Goal: Task Accomplishment & Management: Manage account settings

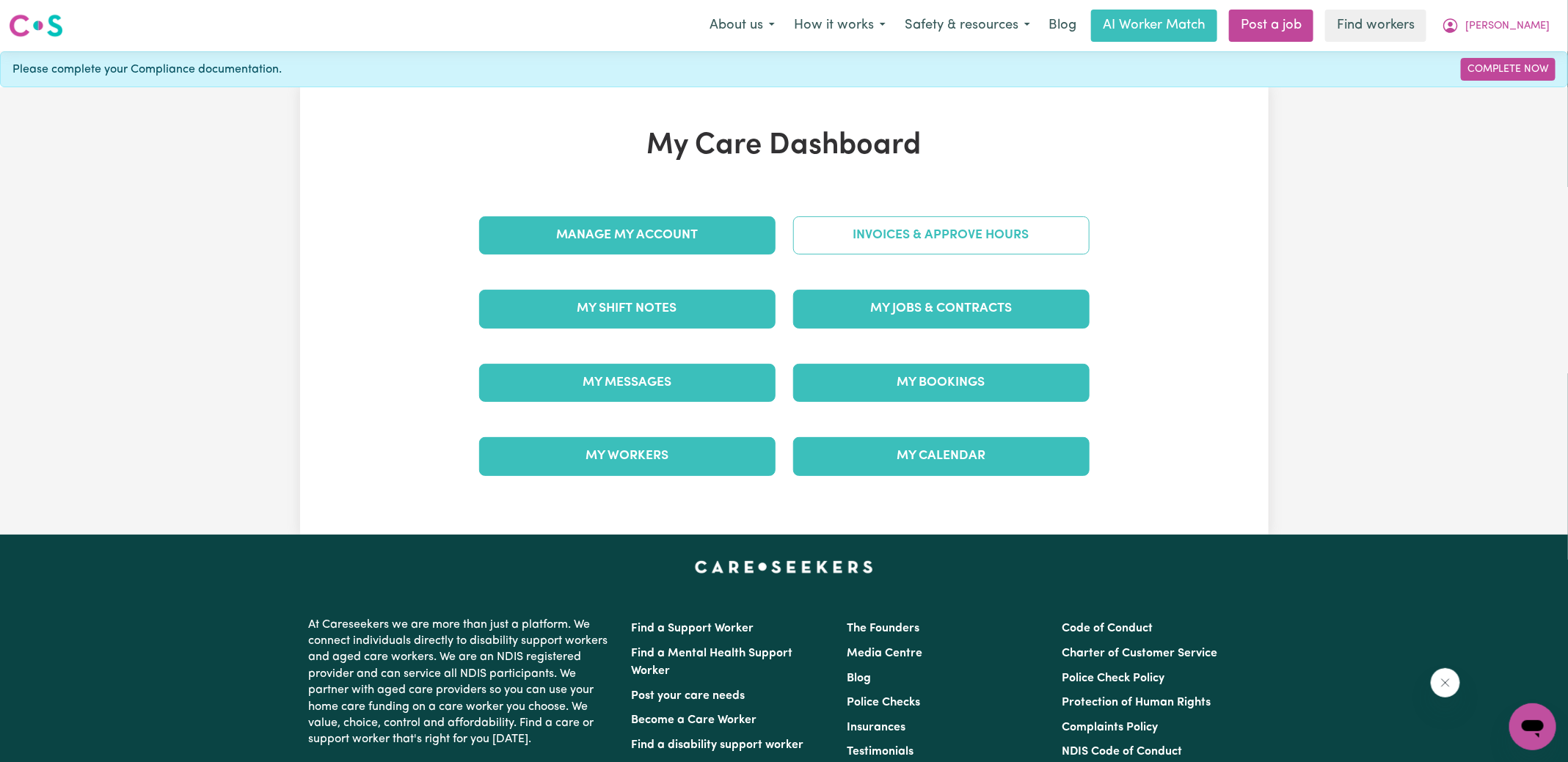
click at [935, 226] on link "Invoices & Approve Hours" at bounding box center [941, 235] width 296 height 38
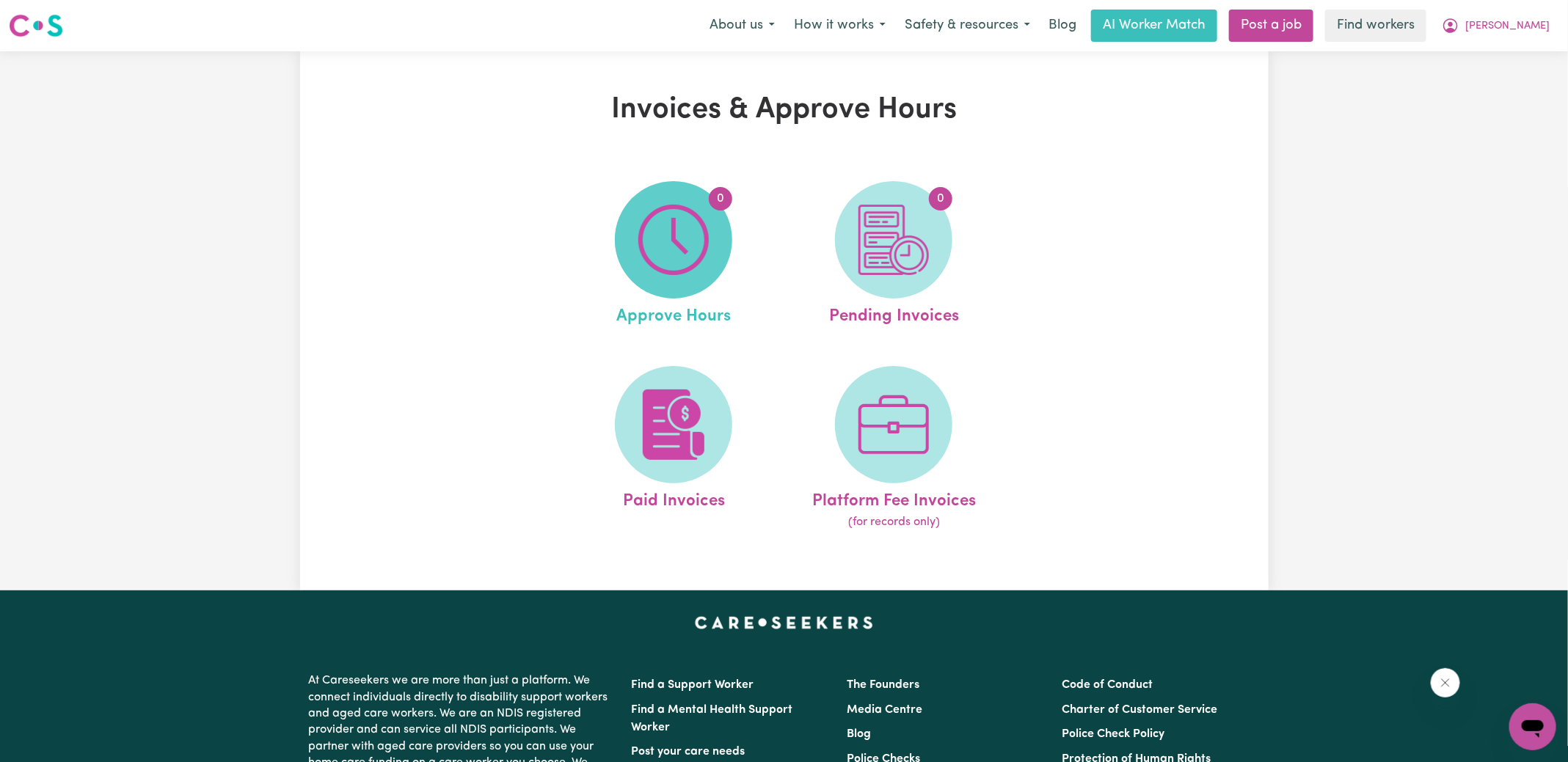
click at [714, 264] on span "0" at bounding box center [674, 240] width 117 height 117
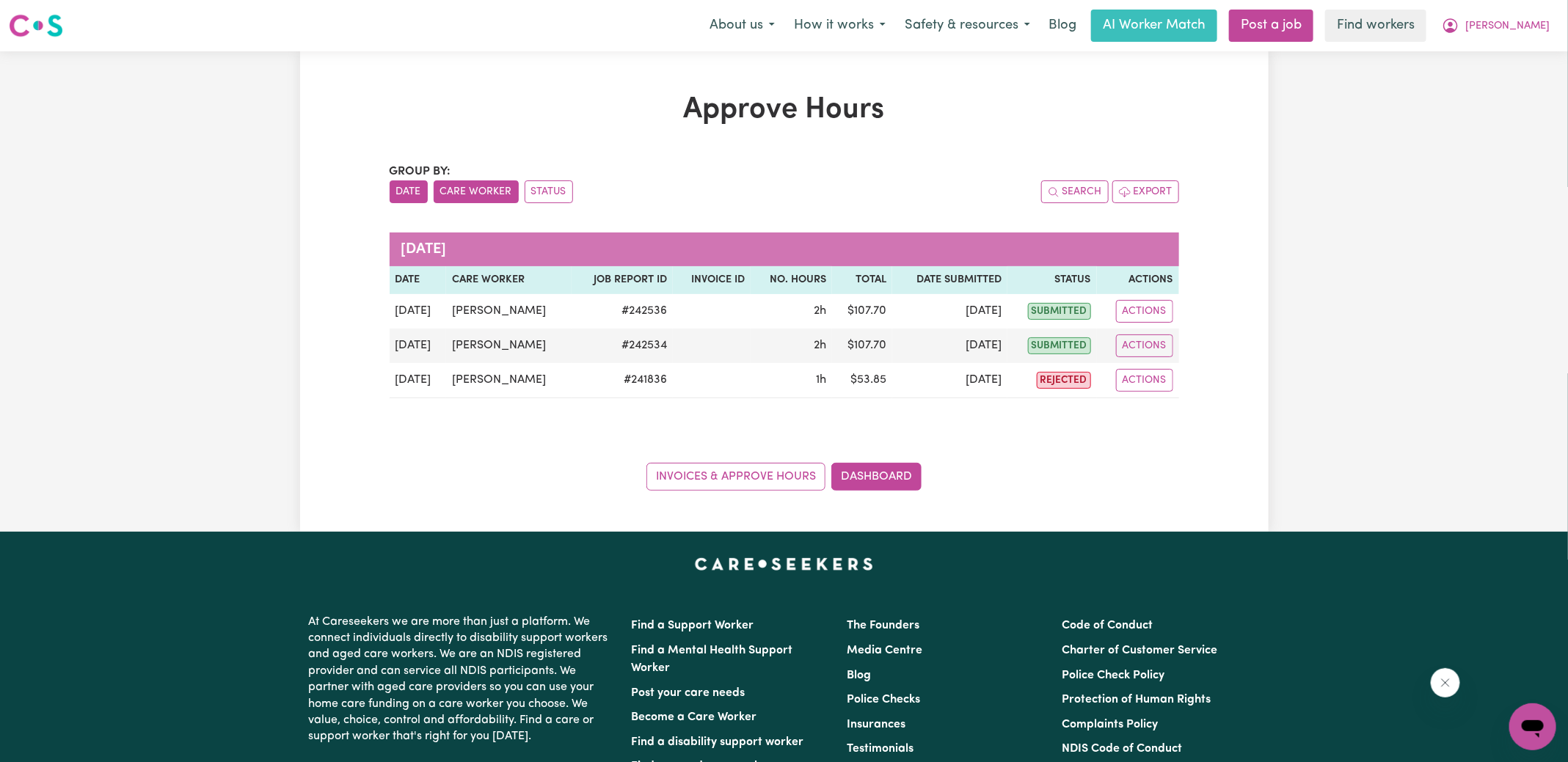
click at [488, 181] on button "Care Worker" at bounding box center [476, 192] width 85 height 23
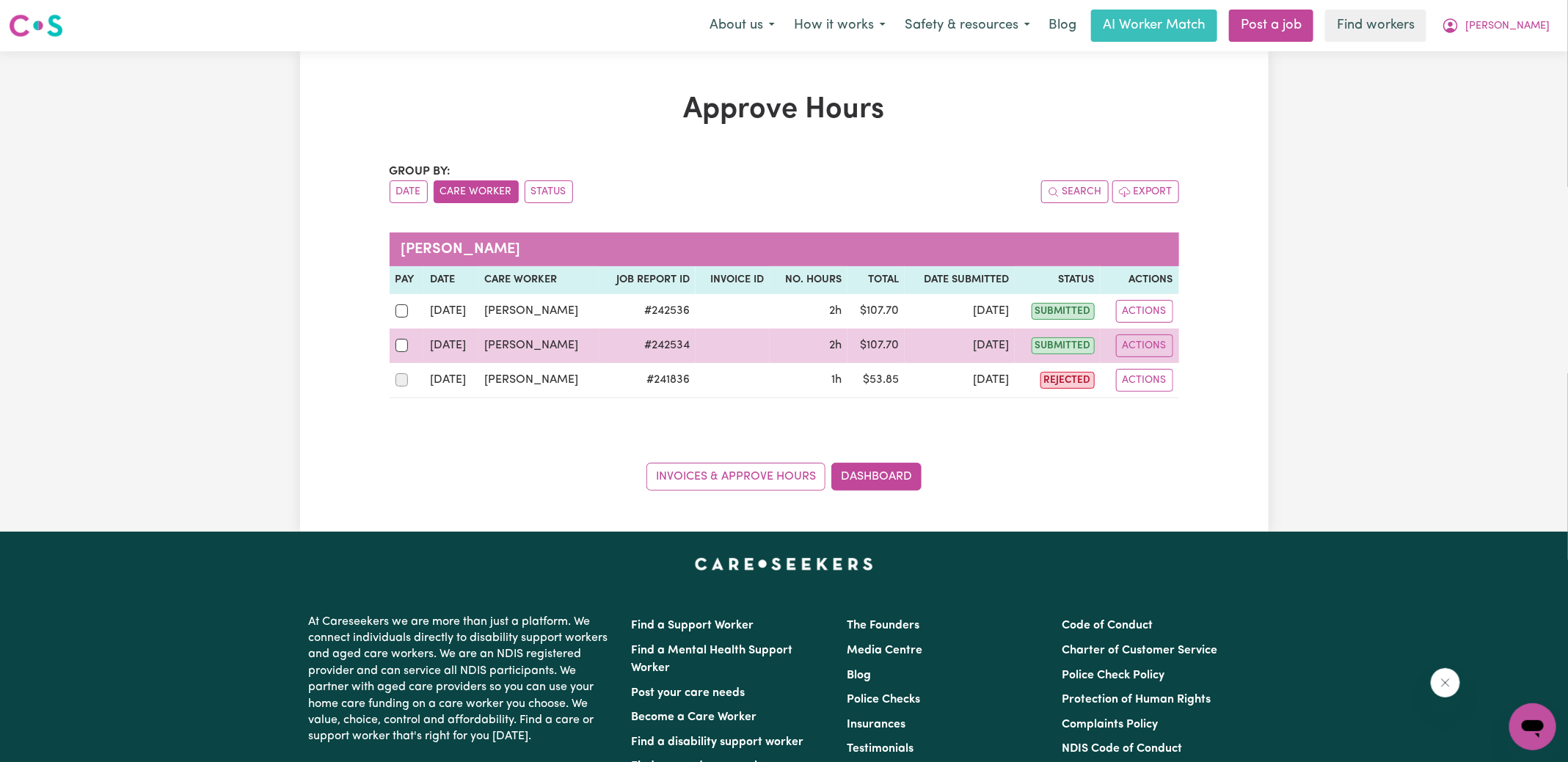
click at [403, 333] on td at bounding box center [407, 346] width 35 height 34
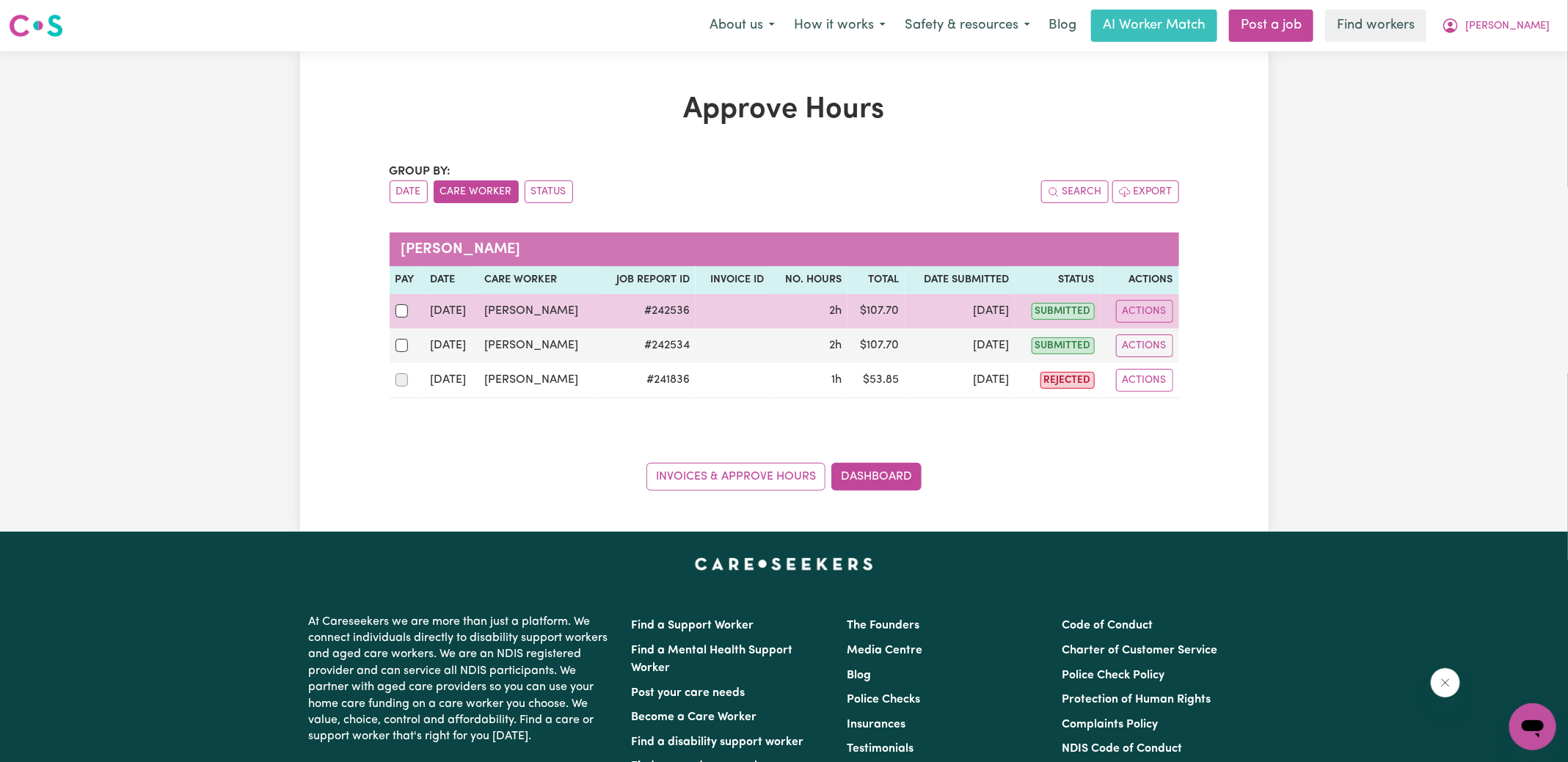
click at [403, 302] on div at bounding box center [407, 311] width 24 height 19
click at [403, 305] on input "checkbox" at bounding box center [402, 311] width 13 height 13
checkbox input "true"
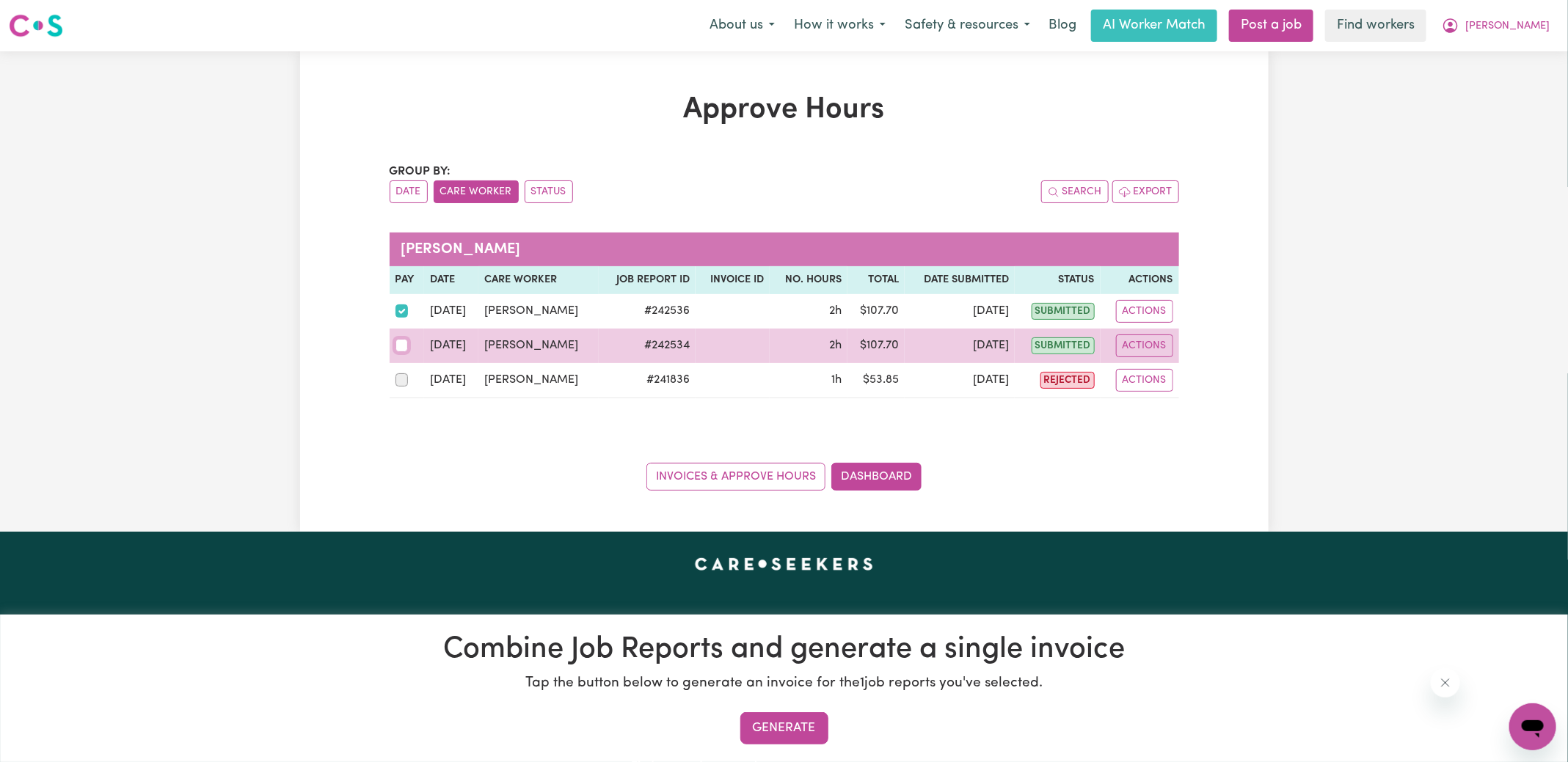
click at [400, 342] on input "checkbox" at bounding box center [402, 345] width 13 height 13
checkbox input "true"
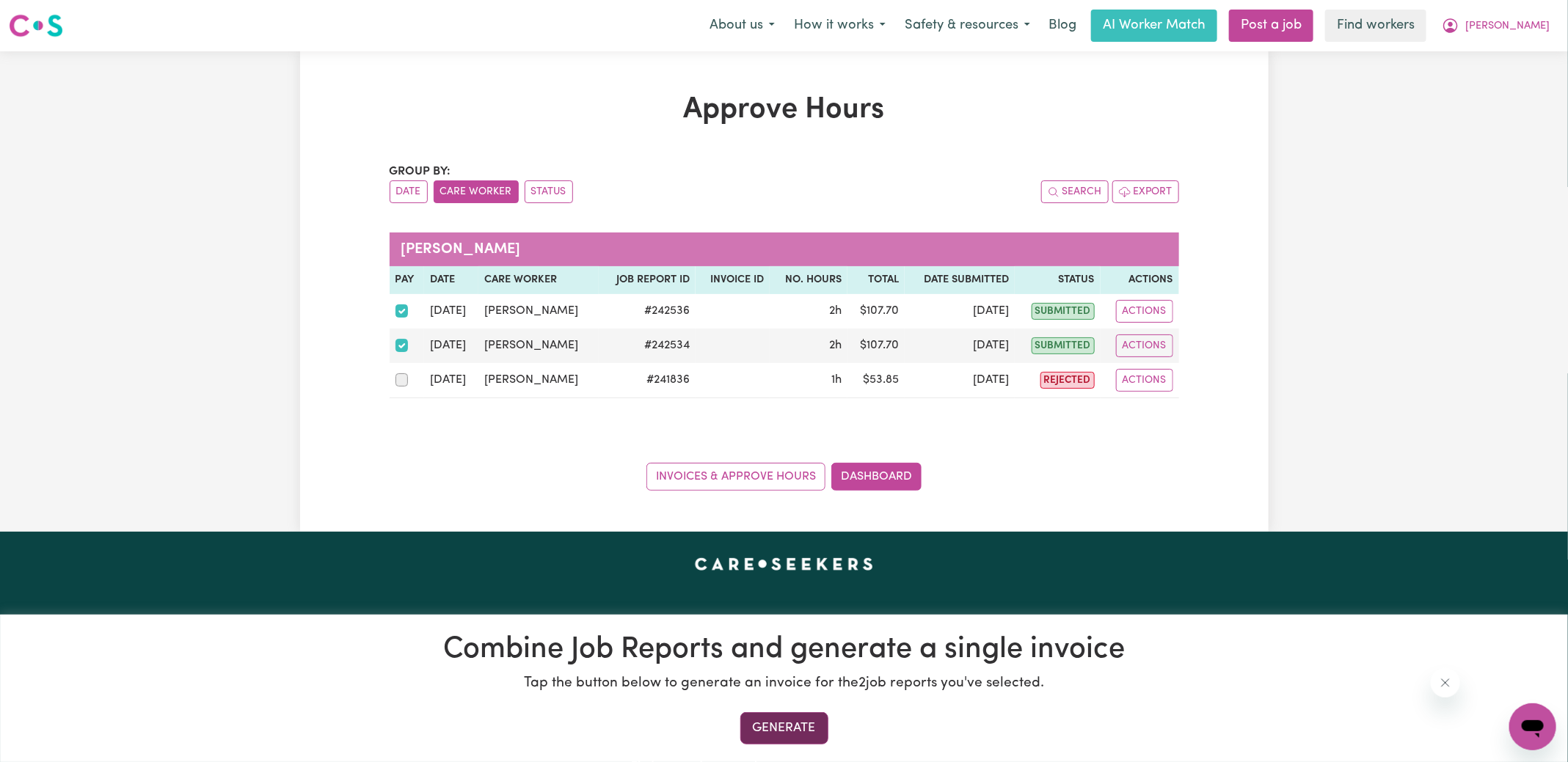
click at [755, 725] on button "Generate" at bounding box center [784, 728] width 88 height 32
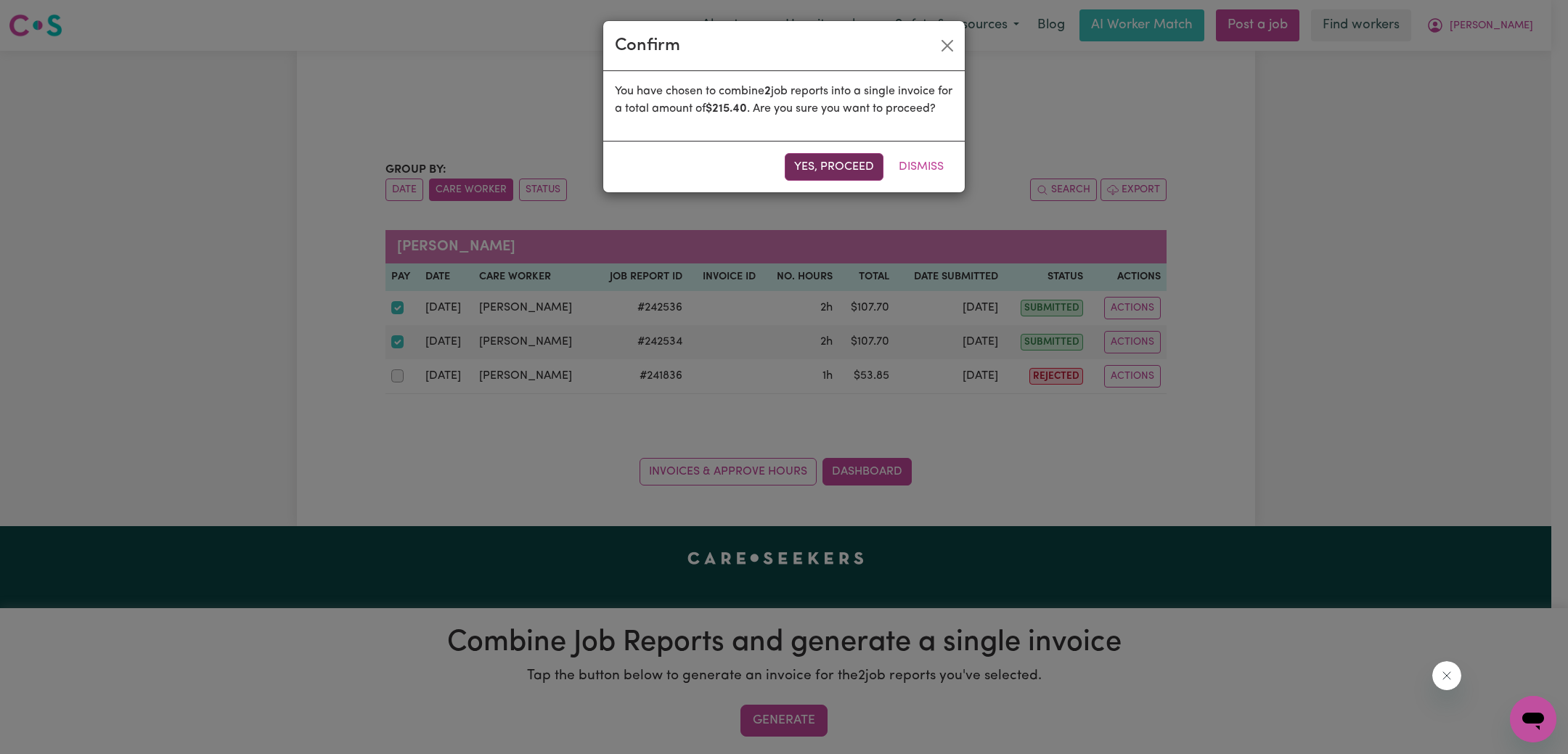
click at [832, 181] on button "Yes, proceed" at bounding box center [834, 167] width 98 height 28
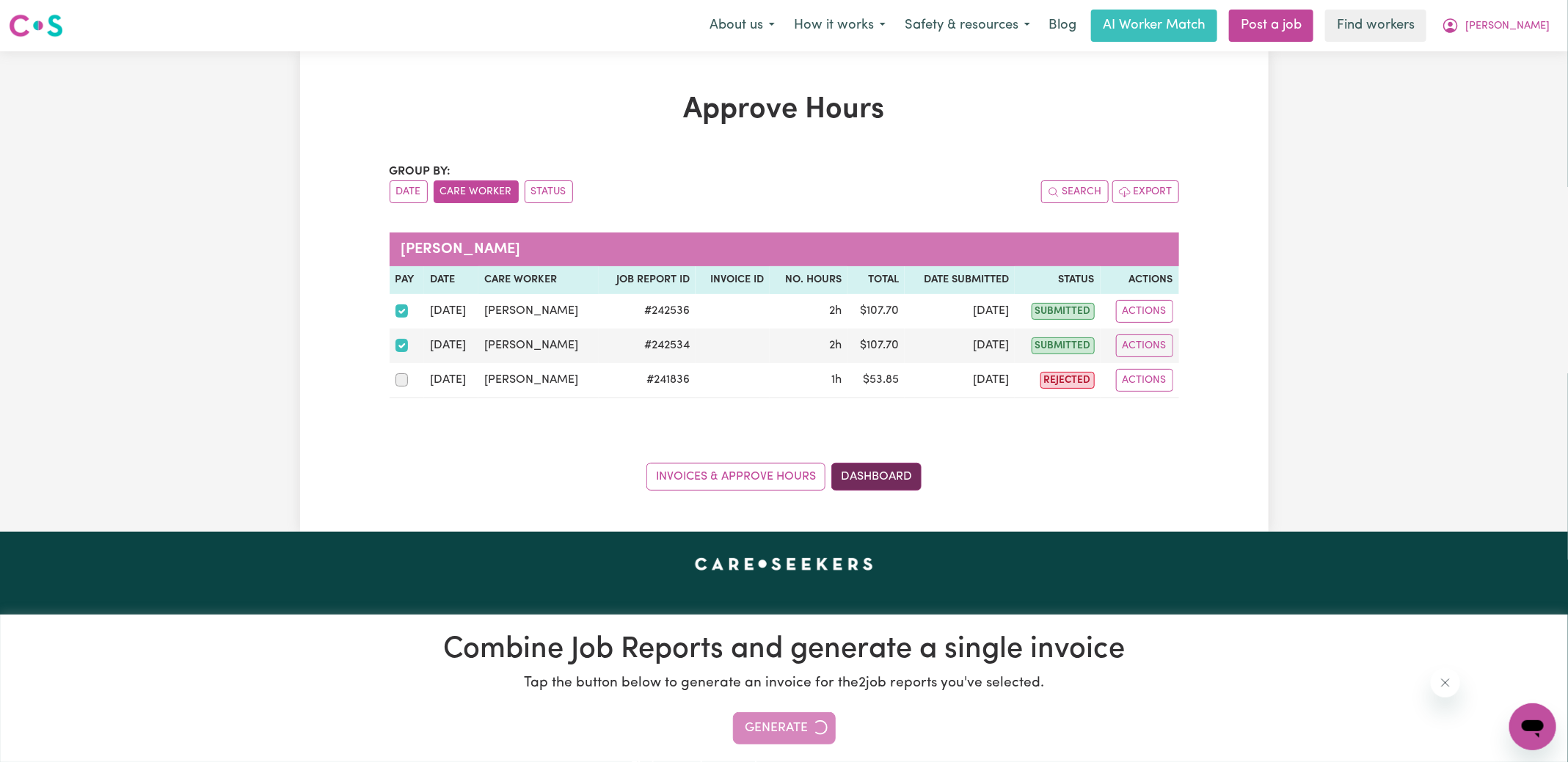
click at [886, 478] on link "Dashboard" at bounding box center [876, 477] width 91 height 28
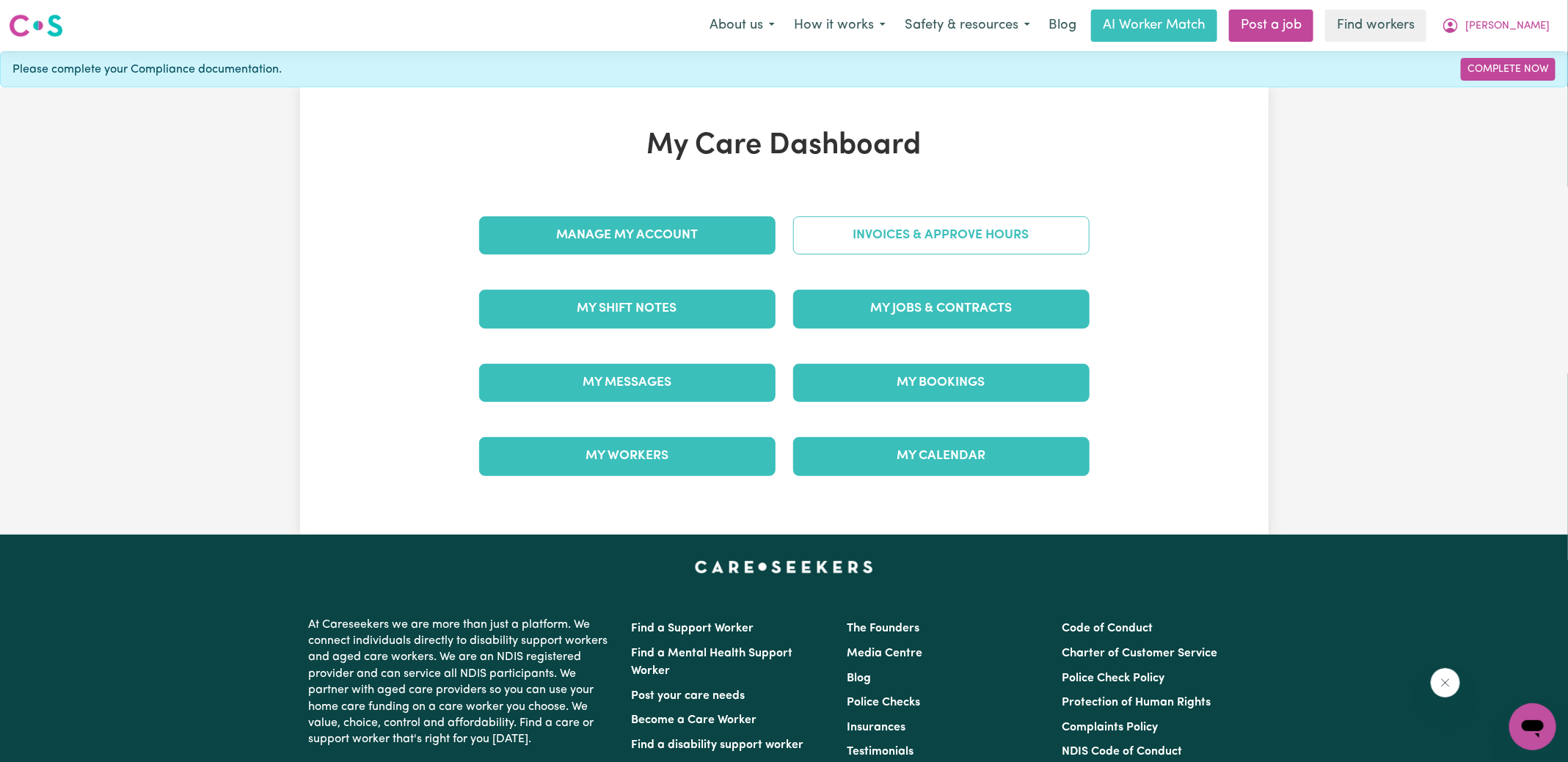
click at [876, 245] on link "Invoices & Approve Hours" at bounding box center [941, 235] width 296 height 38
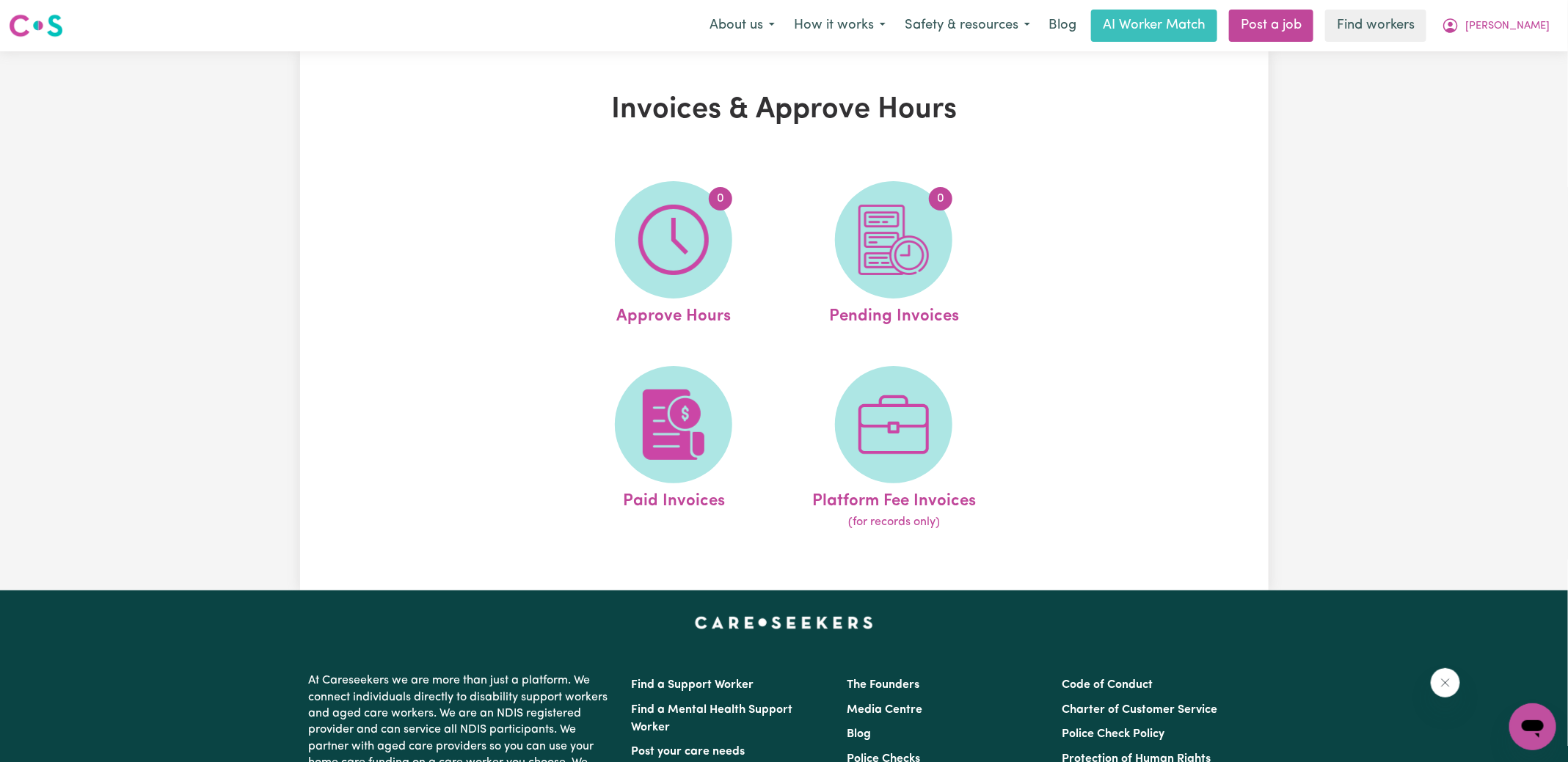
click at [917, 253] on img at bounding box center [894, 240] width 71 height 71
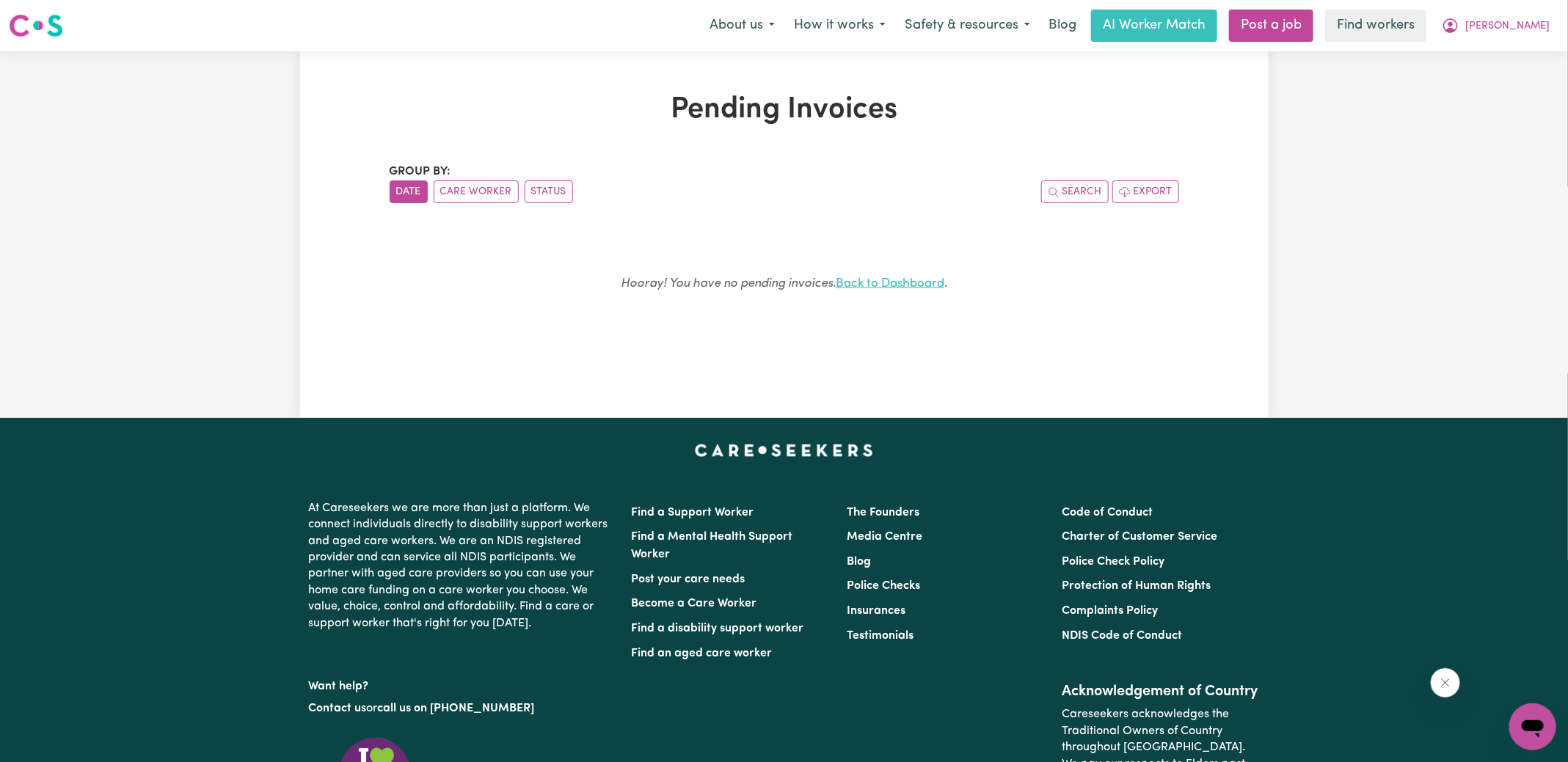
click at [886, 285] on link "Back to Dashboard" at bounding box center [890, 283] width 108 height 13
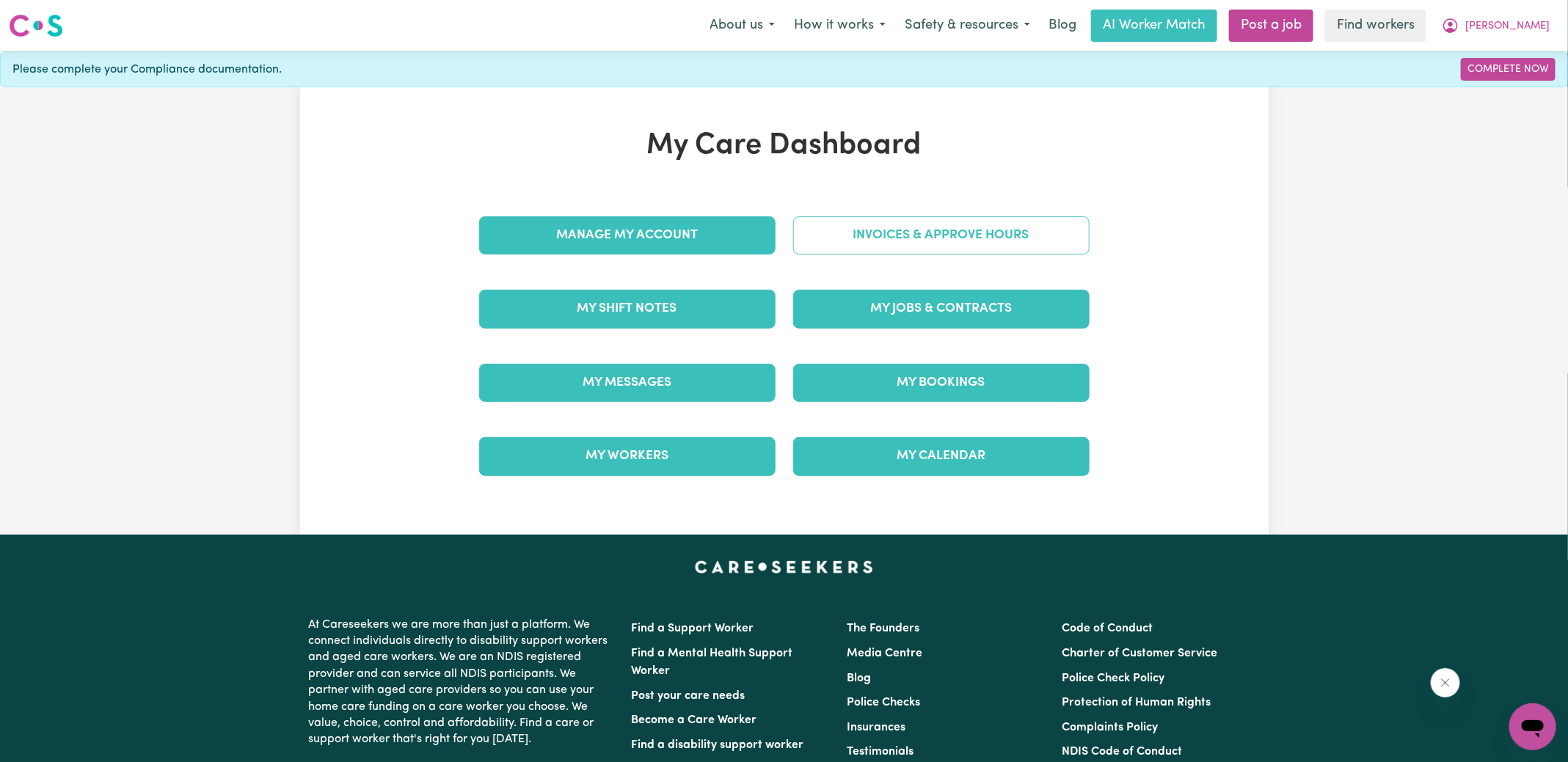
click at [893, 232] on link "Invoices & Approve Hours" at bounding box center [941, 235] width 296 height 38
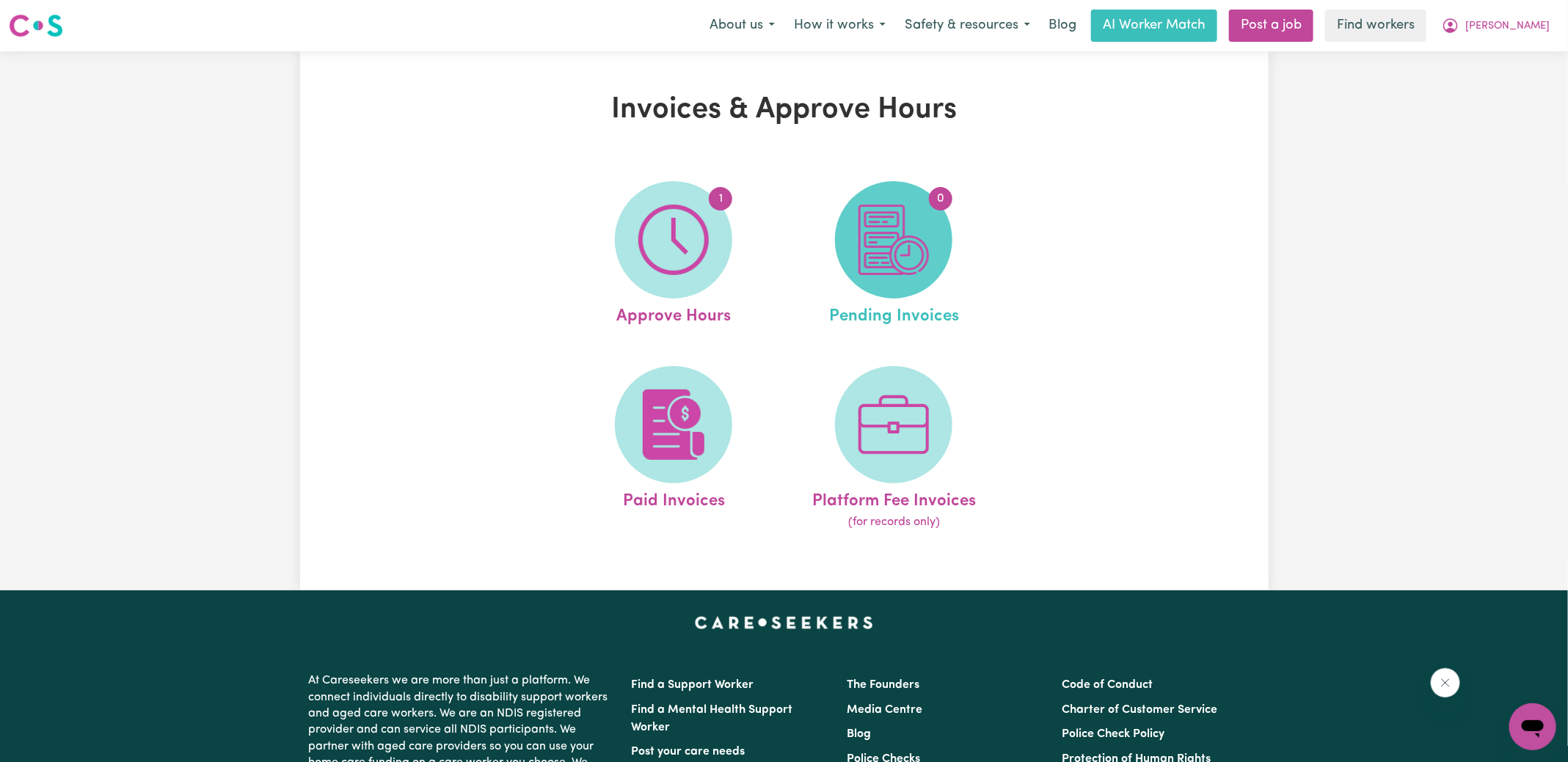
click at [900, 250] on img at bounding box center [894, 240] width 71 height 71
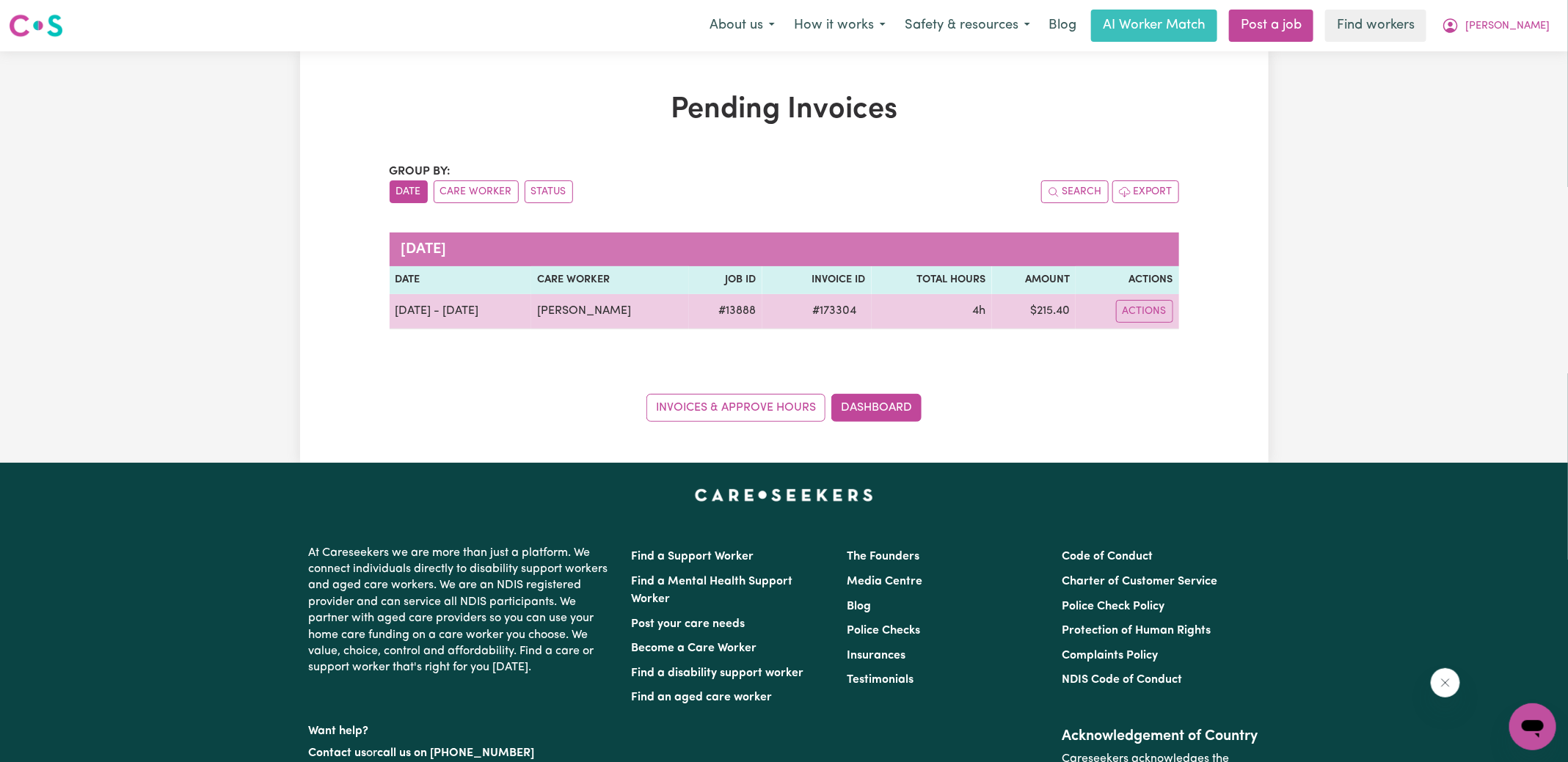
click at [830, 308] on span "# 173304" at bounding box center [835, 311] width 62 height 18
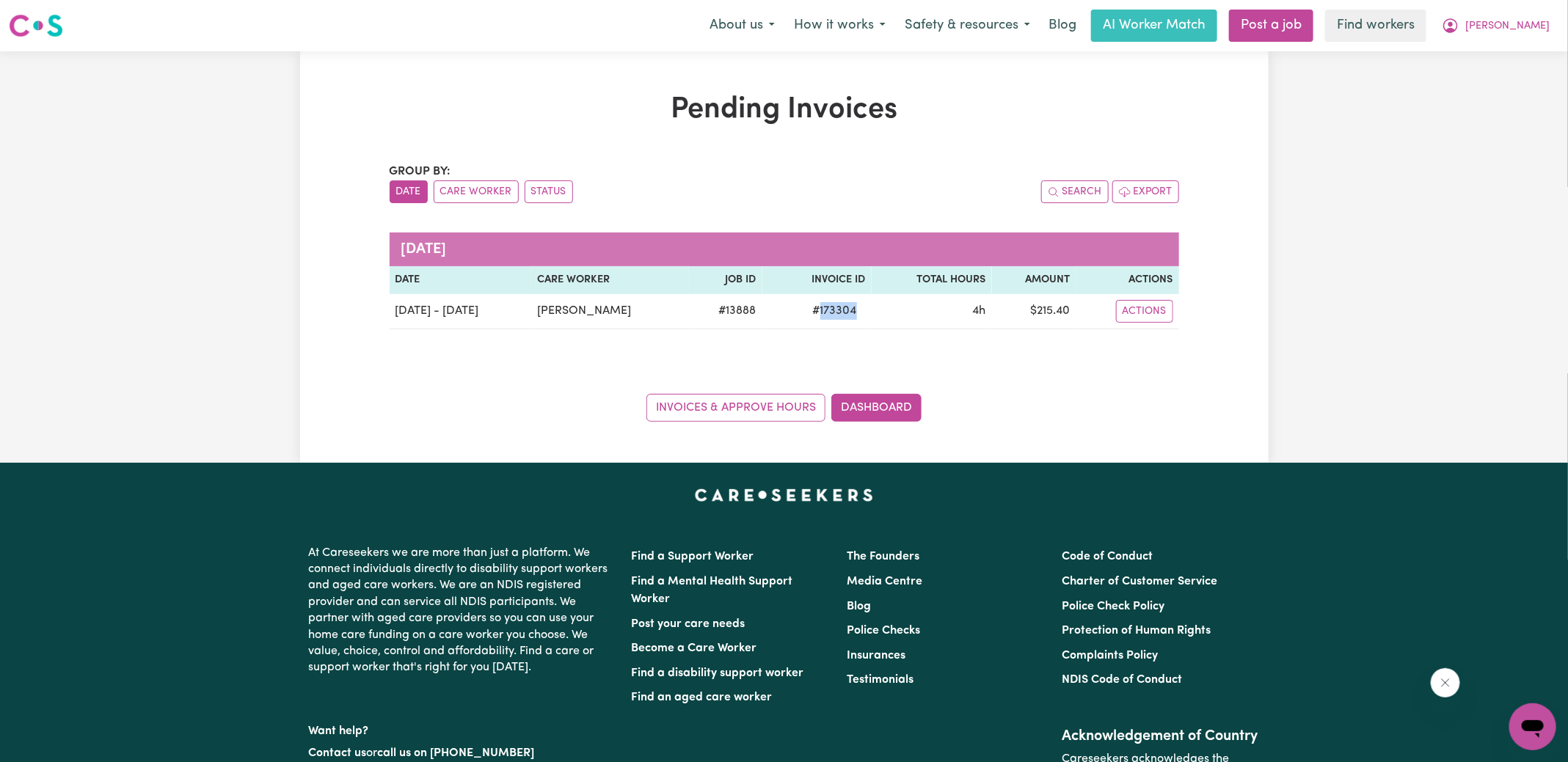
copy span "173304"
click at [1505, 27] on button "[PERSON_NAME]" at bounding box center [1495, 25] width 127 height 30
click at [1496, 86] on link "Logout" at bounding box center [1500, 85] width 116 height 28
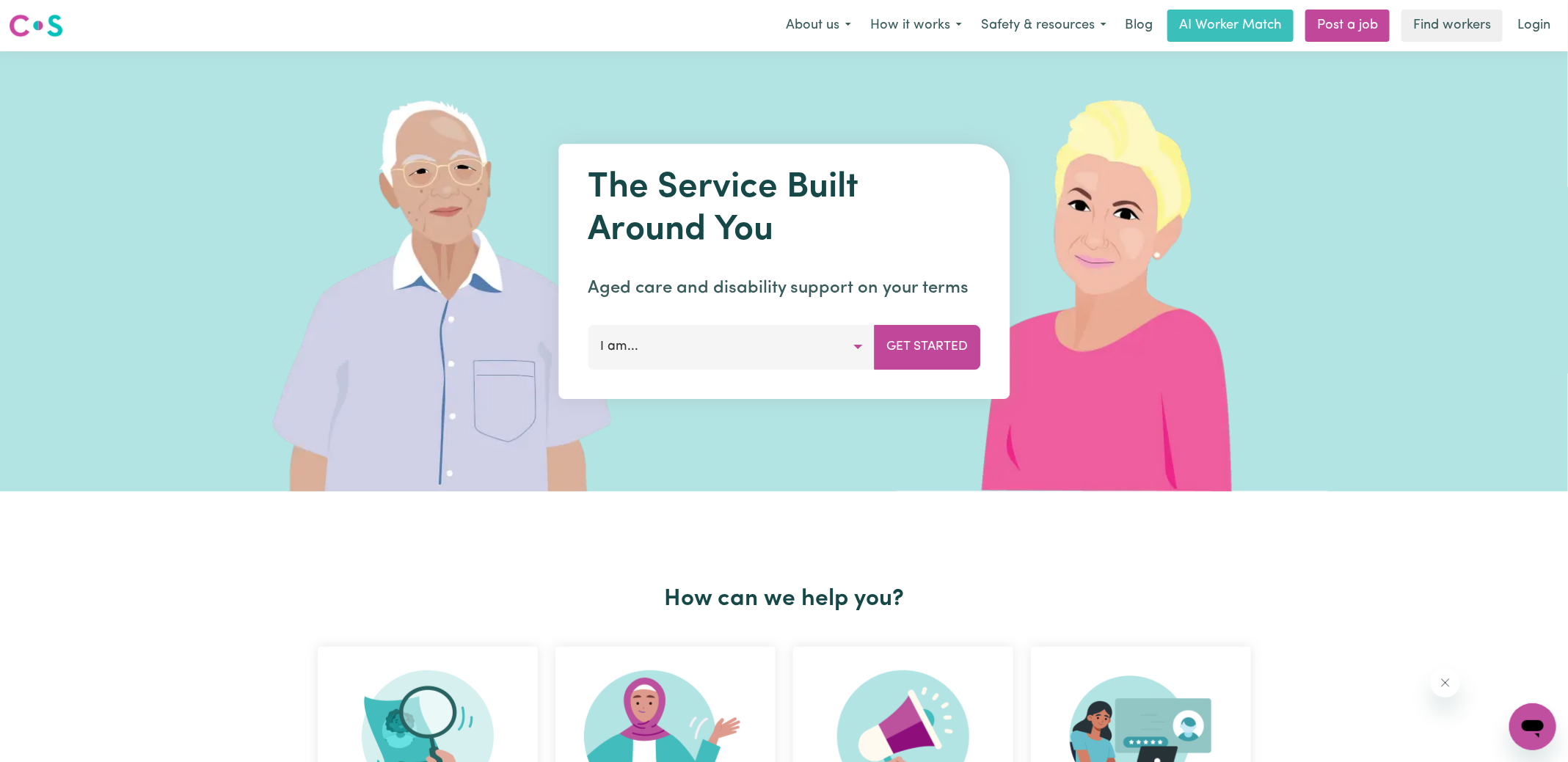
click at [1519, 42] on nav "Menu About us How it works Safety & resources Blog AI Worker Match Post a job F…" at bounding box center [784, 25] width 1568 height 51
click at [1548, 27] on link "Login" at bounding box center [1534, 25] width 51 height 32
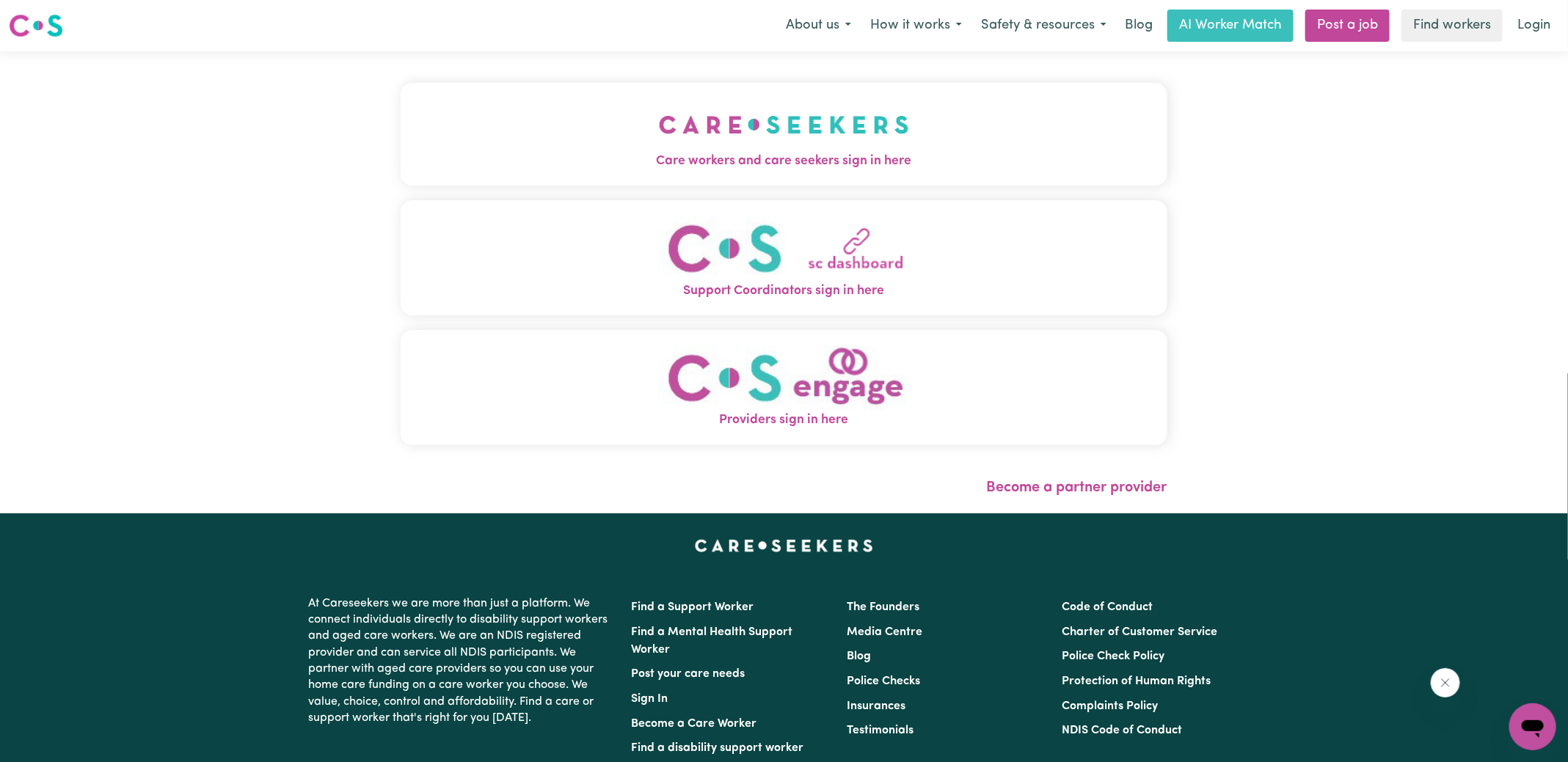
click at [871, 134] on img "Care workers and care seekers sign in here" at bounding box center [784, 124] width 250 height 54
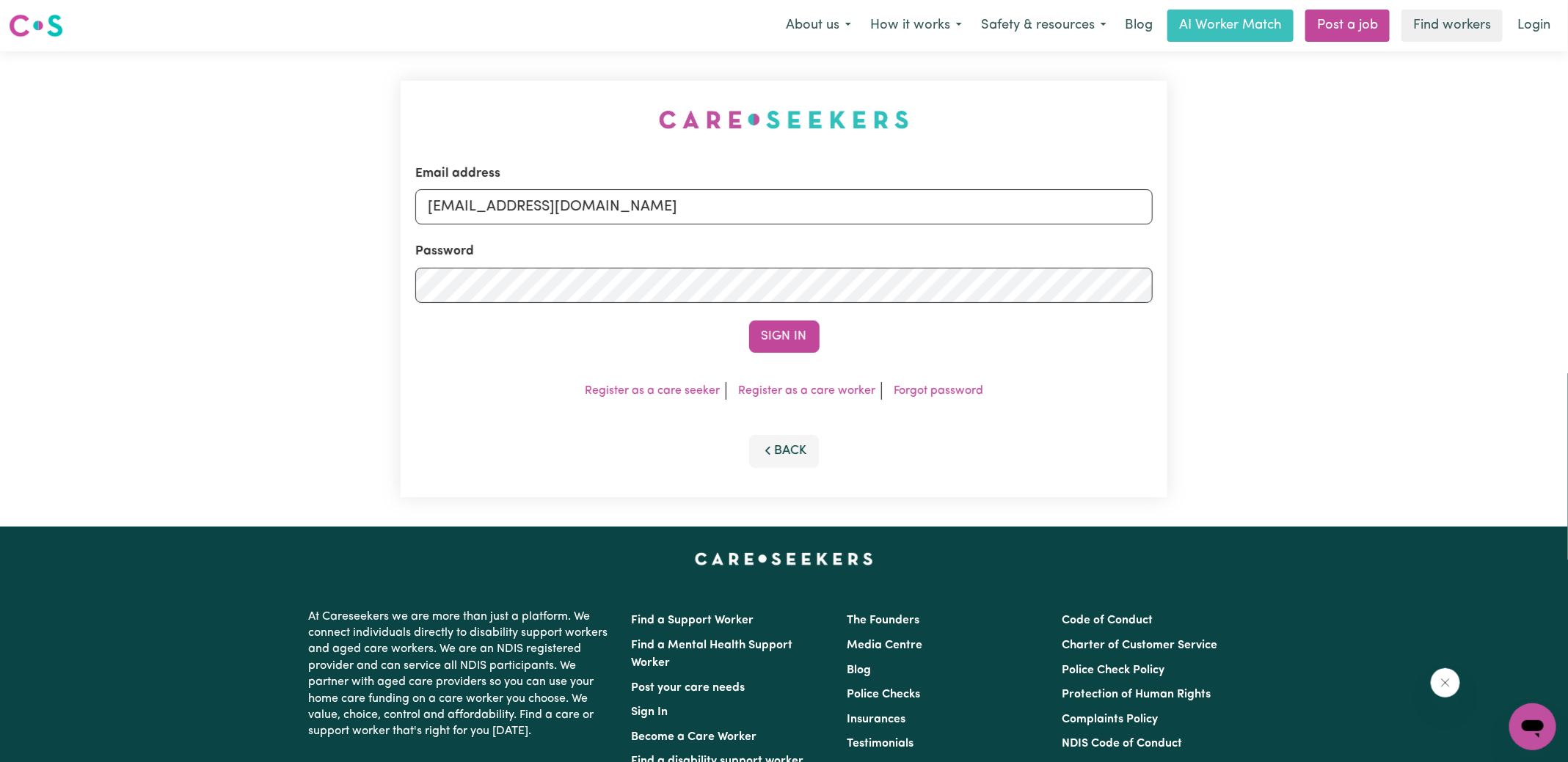
click at [385, 128] on div "Email address [EMAIL_ADDRESS][DOMAIN_NAME] Password Sign In Register as a care …" at bounding box center [784, 289] width 1568 height 475
drag, startPoint x: 503, startPoint y: 207, endPoint x: 1085, endPoint y: 323, distance: 593.4
click at [1085, 323] on form "Email address [EMAIL_ADDRESS][DOMAIN_NAME] Password Sign In" at bounding box center [784, 258] width 738 height 189
type input "[EMAIL_ADDRESS][DOMAIN_NAME]"
click at [749, 321] on button "Sign In" at bounding box center [784, 336] width 71 height 32
